Goal: Task Accomplishment & Management: Complete application form

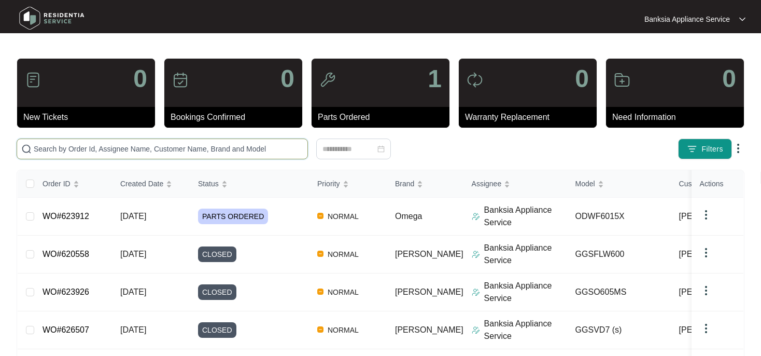
click at [74, 148] on input "text" at bounding box center [169, 148] width 270 height 11
paste input "623912"
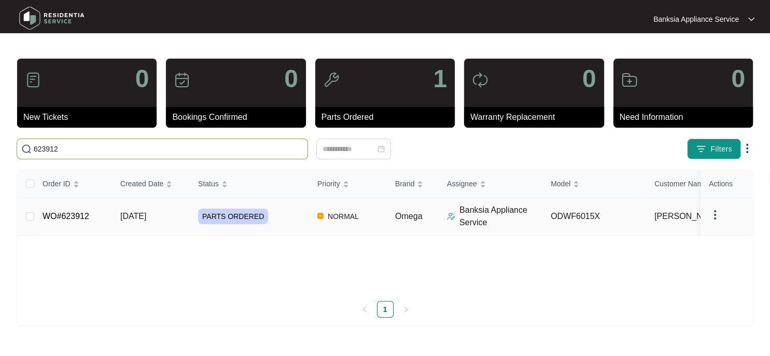
type input "623912"
click at [56, 216] on link "WO#623912" at bounding box center [66, 216] width 47 height 9
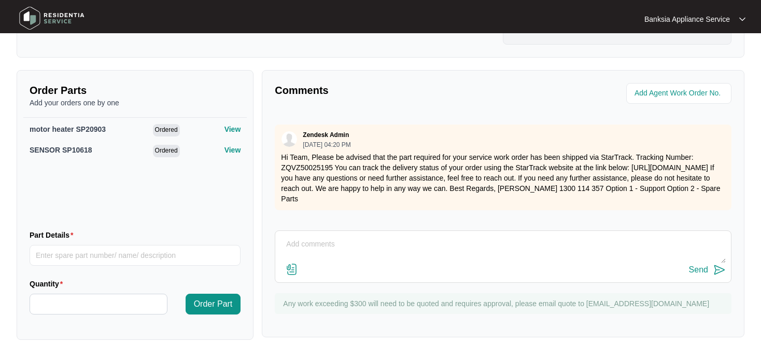
scroll to position [378, 0]
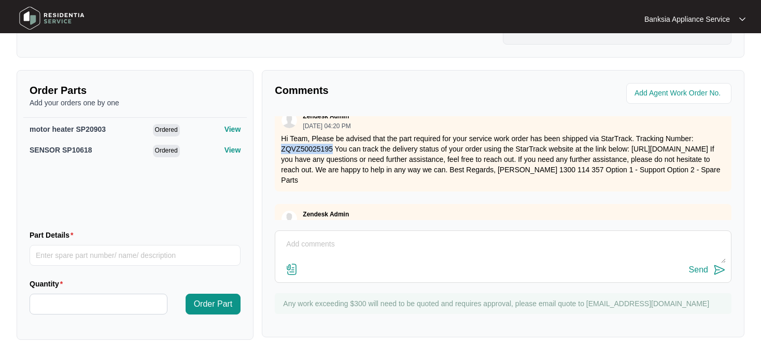
drag, startPoint x: 334, startPoint y: 147, endPoint x: 283, endPoint y: 149, distance: 50.4
click at [283, 149] on p "Hi Team, Please be advised that the part required for your service work order h…" at bounding box center [503, 159] width 445 height 52
copy p "ZQVZ50025195"
drag, startPoint x: 632, startPoint y: 149, endPoint x: 323, endPoint y: 159, distance: 309.3
click at [323, 159] on p "Hi Team, Please be advised that the part required for your service work order h…" at bounding box center [503, 159] width 445 height 52
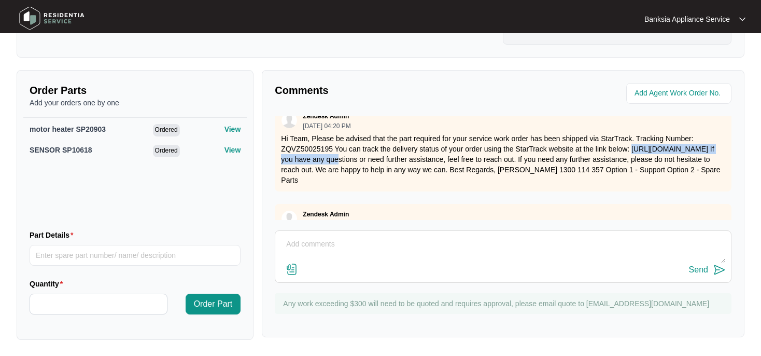
copy p "[URL][DOMAIN_NAME]"
drag, startPoint x: 445, startPoint y: 190, endPoint x: 409, endPoint y: 189, distance: 35.8
click at [445, 190] on div "Zendesk Admin [DATE] 04:20 PM Hi Team, Please be advised that the part required…" at bounding box center [503, 149] width 457 height 86
drag, startPoint x: 331, startPoint y: 144, endPoint x: 282, endPoint y: 150, distance: 49.6
click at [282, 150] on p "Hi Team, Please be advised that the part required for your service work order h…" at bounding box center [503, 159] width 445 height 52
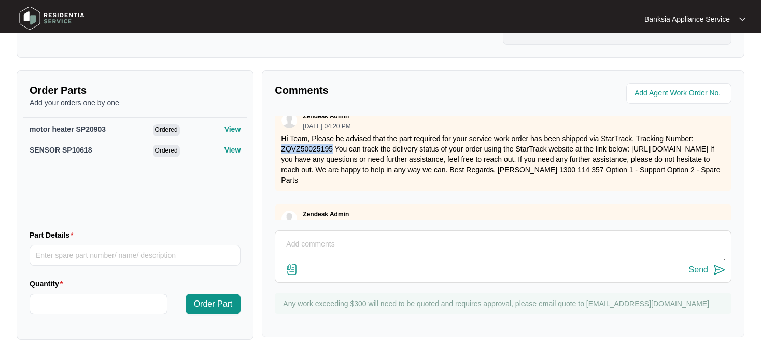
copy p "ZQVZ50025195"
click at [295, 231] on div "Send" at bounding box center [503, 256] width 457 height 52
click at [296, 235] on div "Send" at bounding box center [503, 256] width 457 height 52
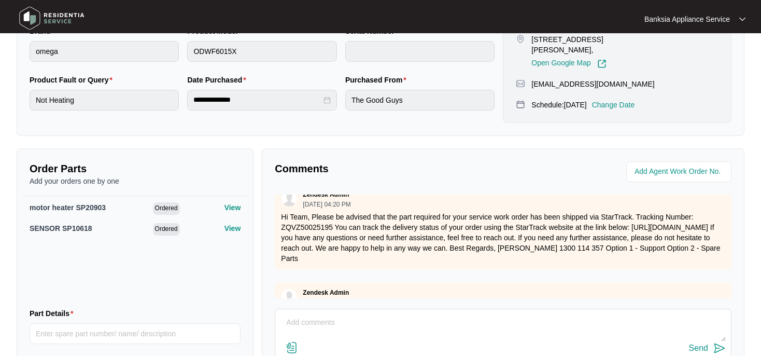
scroll to position [313, 0]
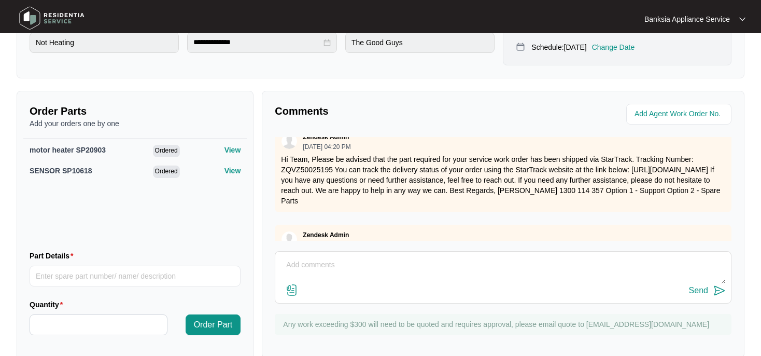
click at [286, 259] on textarea at bounding box center [504, 270] width 446 height 27
click at [358, 263] on textarea "[DATE] replaced pum,p and thermostat" at bounding box center [504, 270] width 446 height 27
click at [439, 264] on textarea "[DATE] replaced pump and thermostat" at bounding box center [504, 270] width 446 height 27
click at [412, 269] on textarea "[DATE] replaced pump and thermostat as required" at bounding box center [504, 270] width 446 height 27
click at [507, 261] on textarea "[DATE] replaced pump and thermostat (heating assy) as required" at bounding box center [504, 270] width 446 height 27
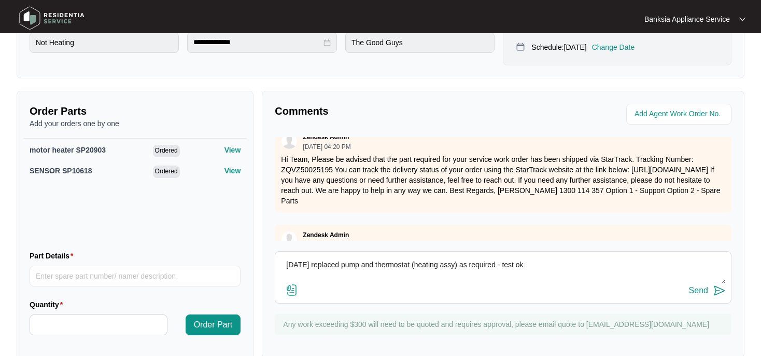
click at [343, 267] on textarea "[DATE] replaced pump and thermostat (heating assy) as required - test ok" at bounding box center [504, 270] width 446 height 27
type textarea "[DATE] replaced induction pump and thermostat (heating assy) as required - test…"
click at [704, 289] on div "Send" at bounding box center [698, 290] width 19 height 9
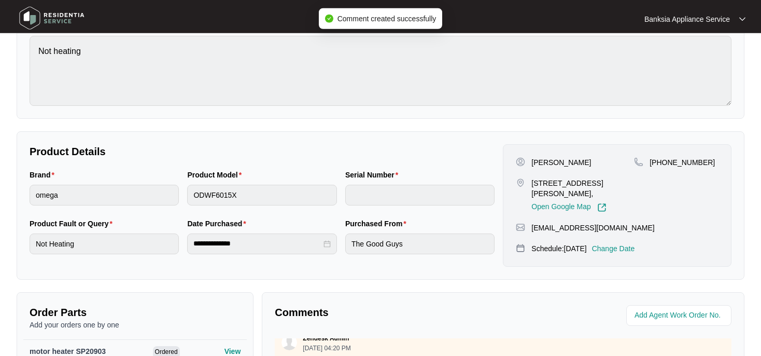
scroll to position [0, 0]
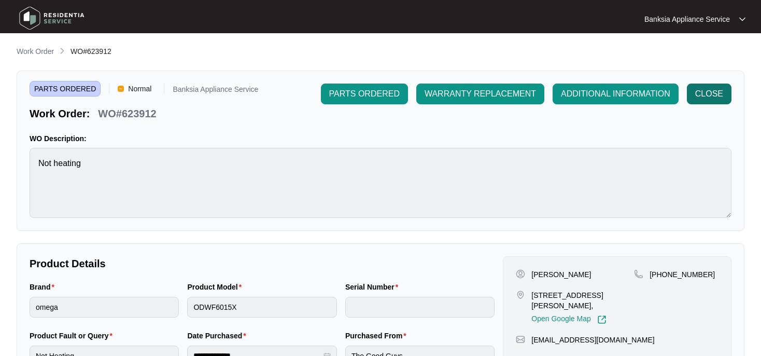
click at [718, 92] on span "CLOSE" at bounding box center [710, 94] width 28 height 12
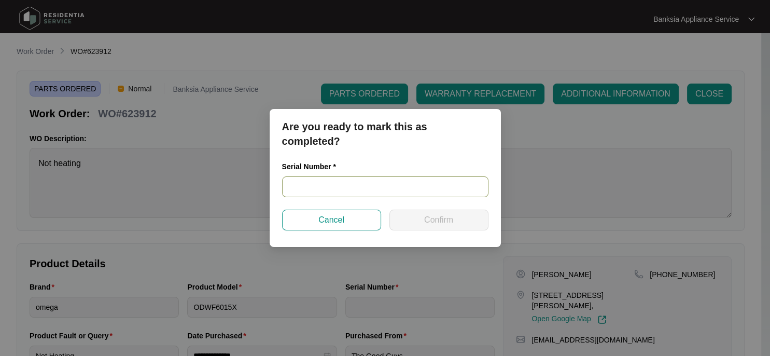
click at [321, 188] on input "text" at bounding box center [385, 186] width 206 height 21
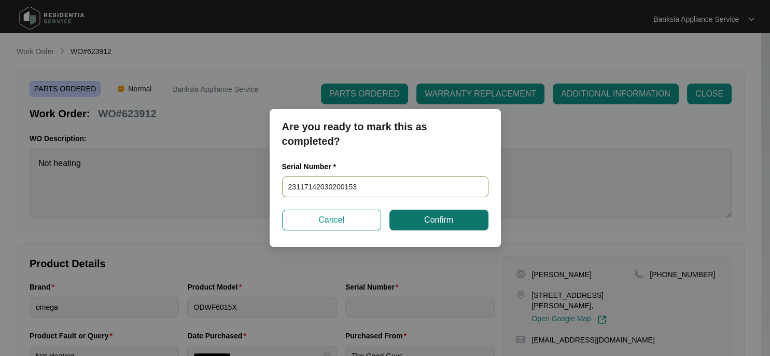
type input "23117142030200153"
click at [439, 225] on span "Confirm" at bounding box center [438, 220] width 29 height 12
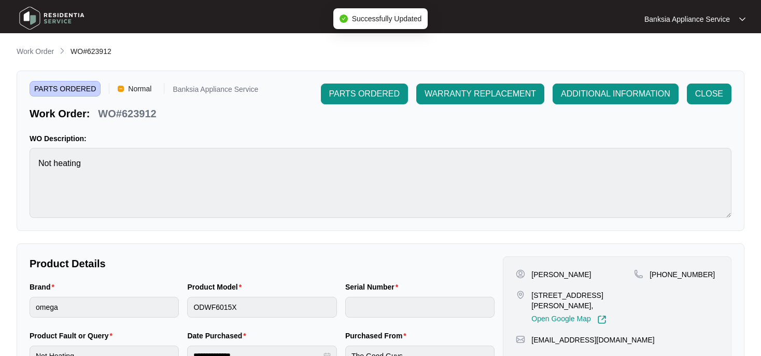
type input "23117142030200153"
